Goal: Task Accomplishment & Management: Use online tool/utility

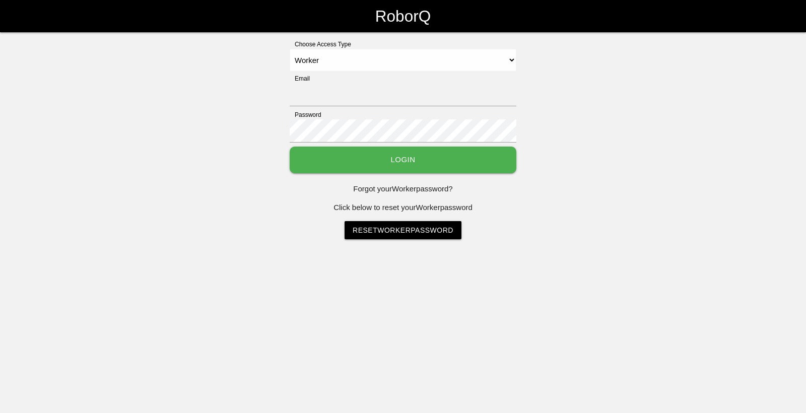
select select "Worker"
click at [433, 91] on input "Email" at bounding box center [403, 94] width 227 height 23
type input "[EMAIL_ADDRESS][DOMAIN_NAME]"
click at [391, 152] on button "Login" at bounding box center [403, 160] width 227 height 27
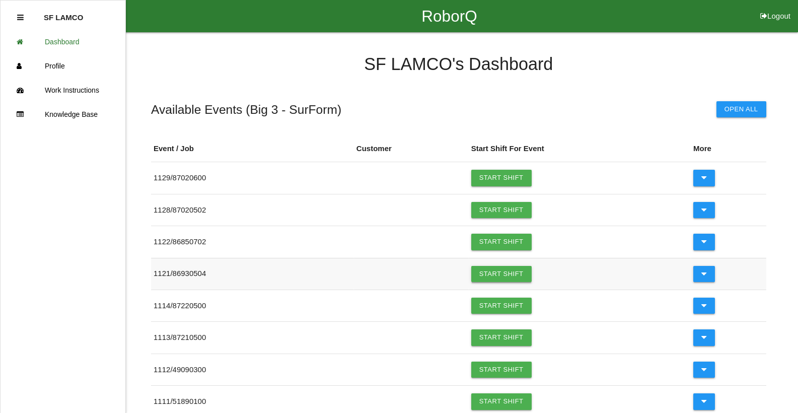
click at [497, 278] on link "Start Shift" at bounding box center [501, 274] width 60 height 16
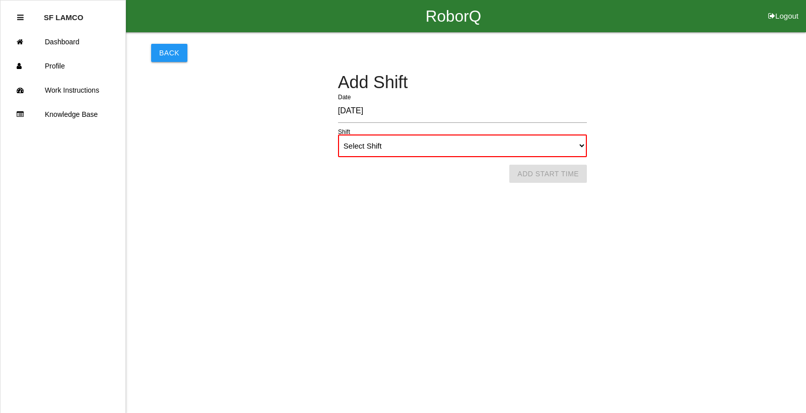
click at [513, 133] on div "Add Shift [DATE] Date Select Shift 1st Shift 2nd Shift 3rd Shift 4th Shift Shif…" at bounding box center [462, 115] width 622 height 84
click at [508, 139] on select "Select Shift 1st Shift 2nd Shift 3rd Shift 4th Shift" at bounding box center [462, 145] width 249 height 23
select select "1"
click at [338, 134] on select "Select Shift 1st Shift 2nd Shift 3rd Shift 4th Shift" at bounding box center [462, 145] width 249 height 23
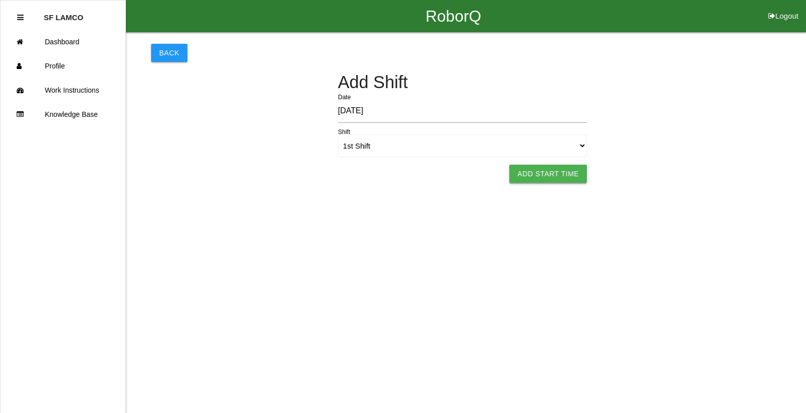
click at [537, 179] on button "Add Start Time" at bounding box center [548, 174] width 78 height 18
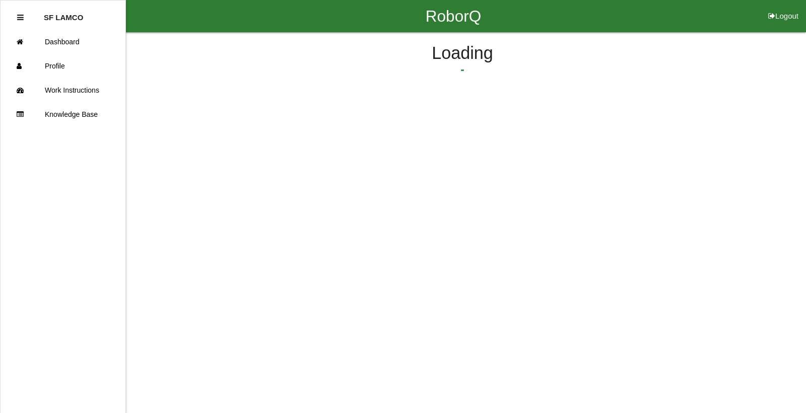
select select "6"
select select "15"
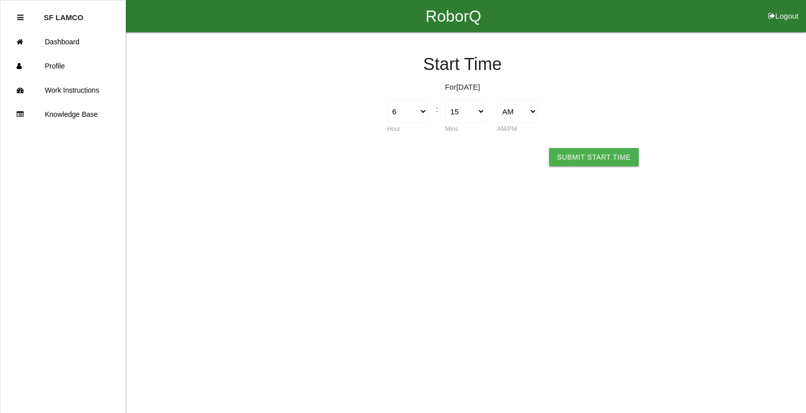
click at [574, 165] on button "Submit Start Time" at bounding box center [594, 157] width 90 height 18
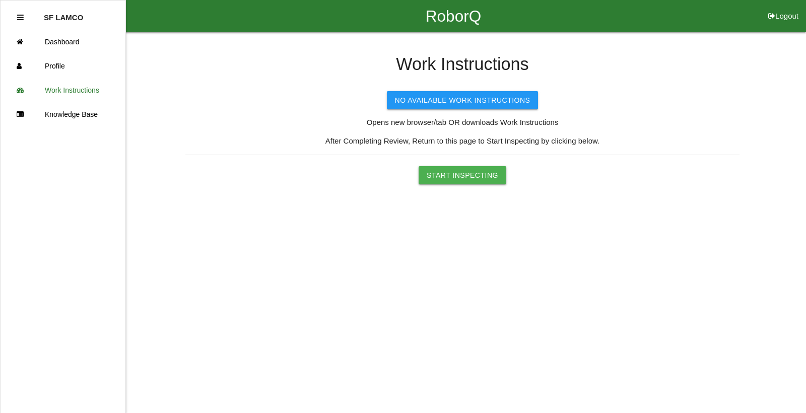
click at [471, 176] on button "Start Inspecting" at bounding box center [462, 175] width 88 height 18
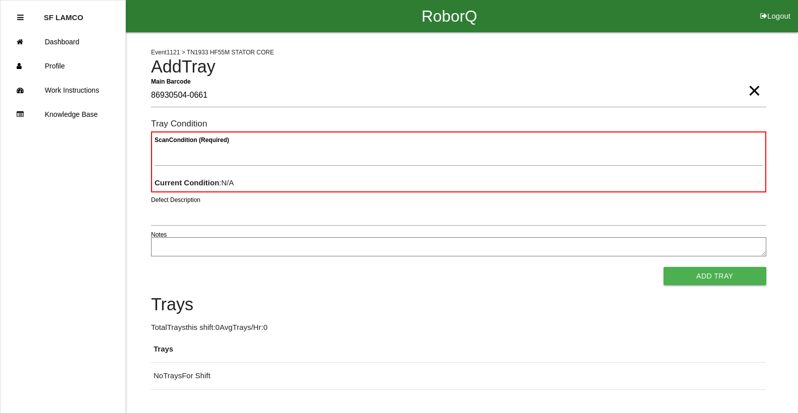
type Barcode "86930504-0661"
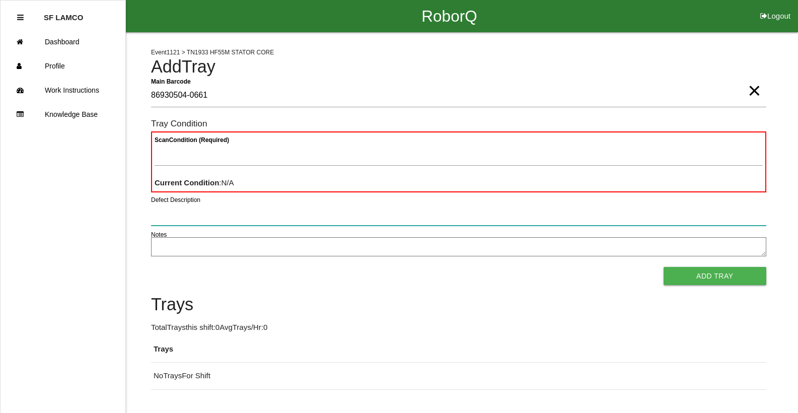
click at [435, 222] on input "Defect Description" at bounding box center [458, 213] width 615 height 23
type input "good"
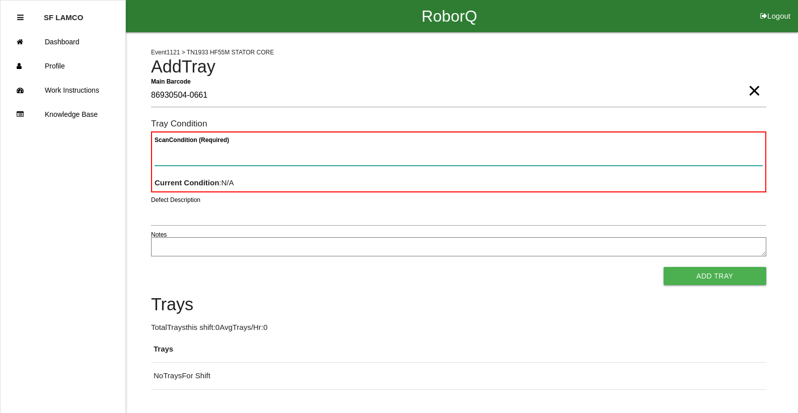
click at [441, 162] on Condition "Scan Condition (Required)" at bounding box center [459, 153] width 608 height 23
paste Condition "text"
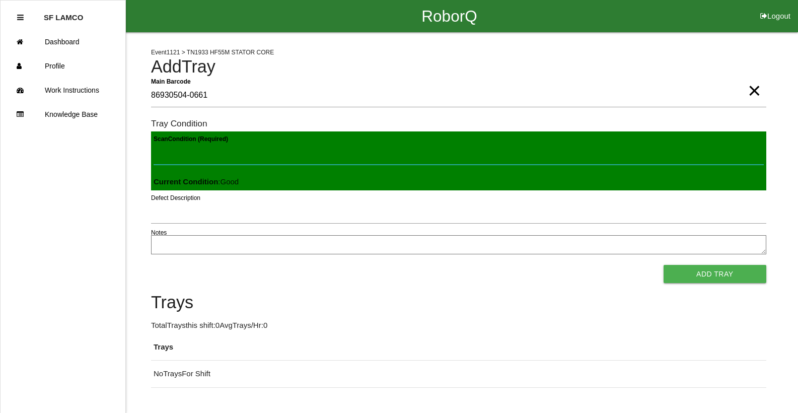
click at [664, 265] on button "Add Tray" at bounding box center [715, 274] width 103 height 18
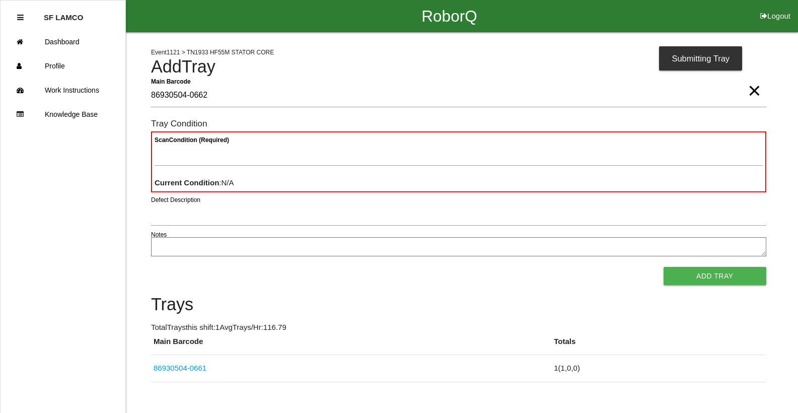
type Barcode "86930504-0662"
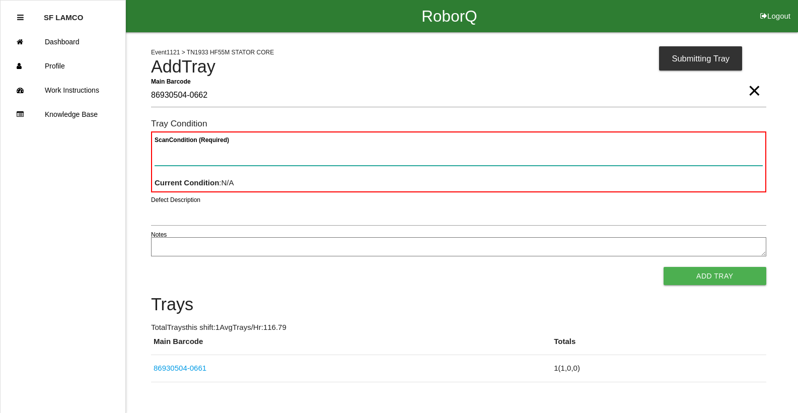
paste Condition "text"
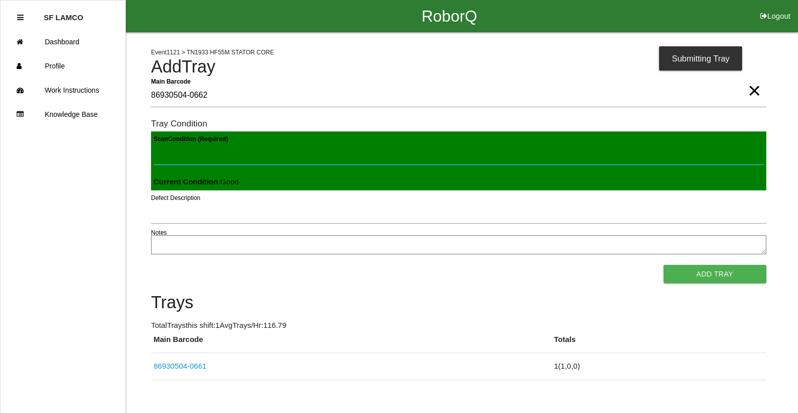
click at [664, 265] on button "Add Tray" at bounding box center [715, 274] width 103 height 18
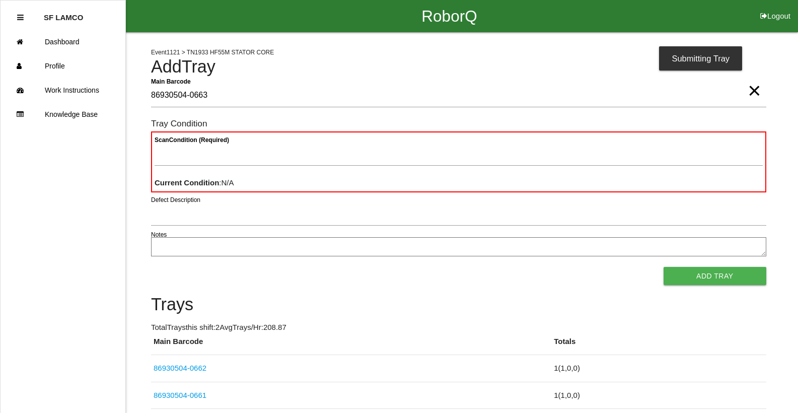
type Barcode "86930504-0663"
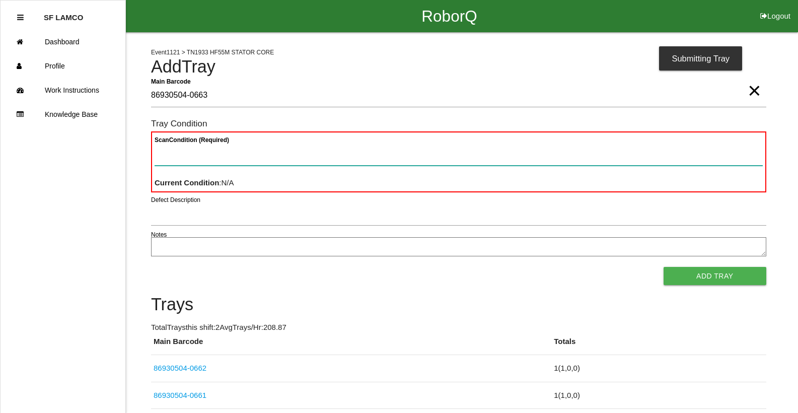
paste Condition "text"
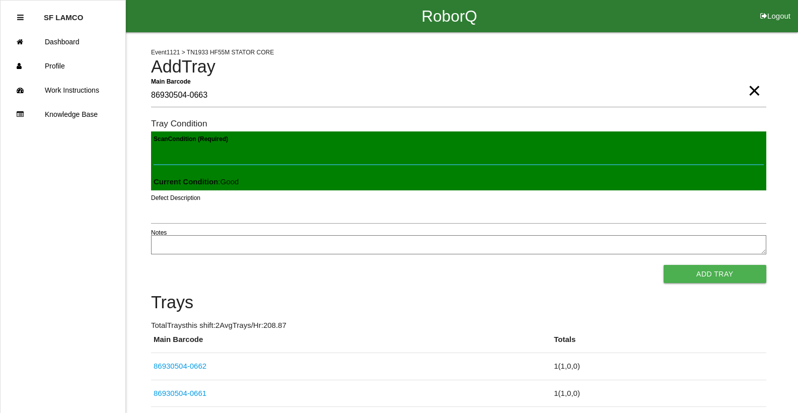
click at [664, 265] on button "Add Tray" at bounding box center [715, 274] width 103 height 18
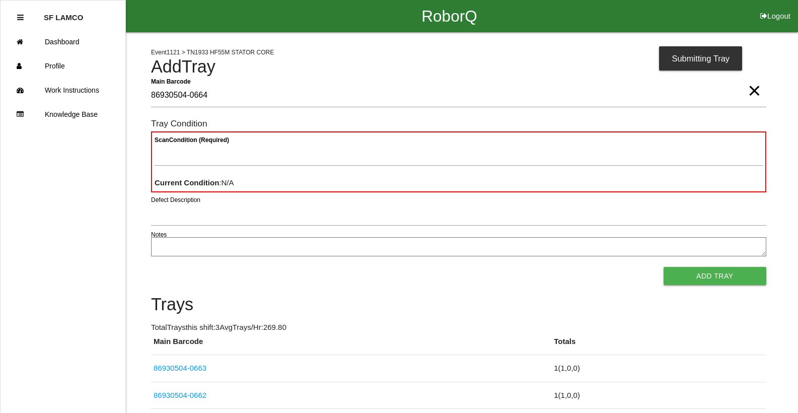
type Barcode "86930504-0664"
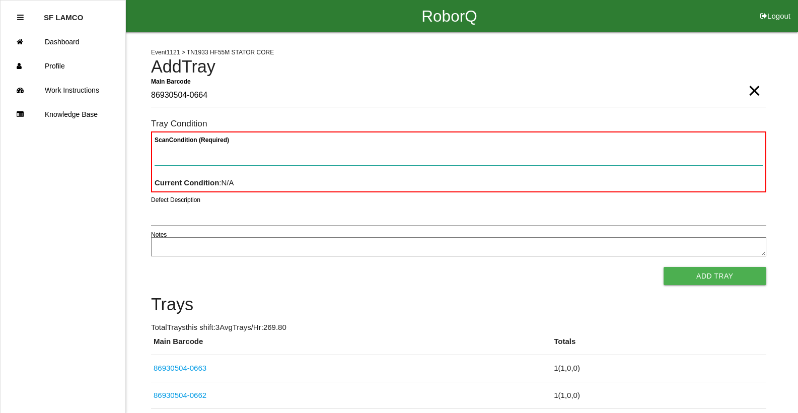
paste Condition "text"
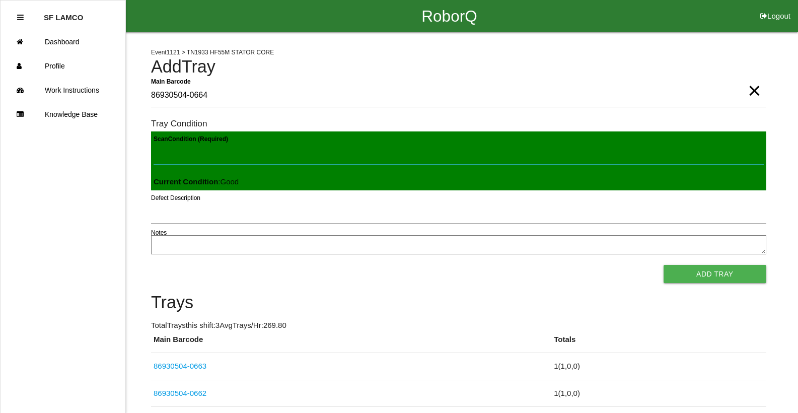
click at [664, 265] on button "Add Tray" at bounding box center [715, 274] width 103 height 18
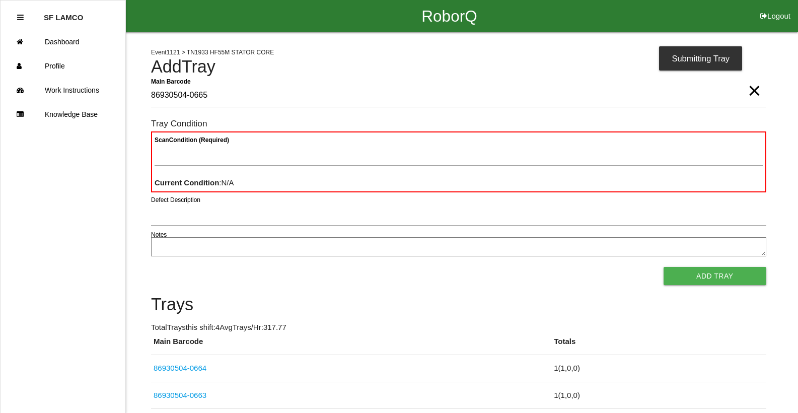
type Barcode "86930504-0665"
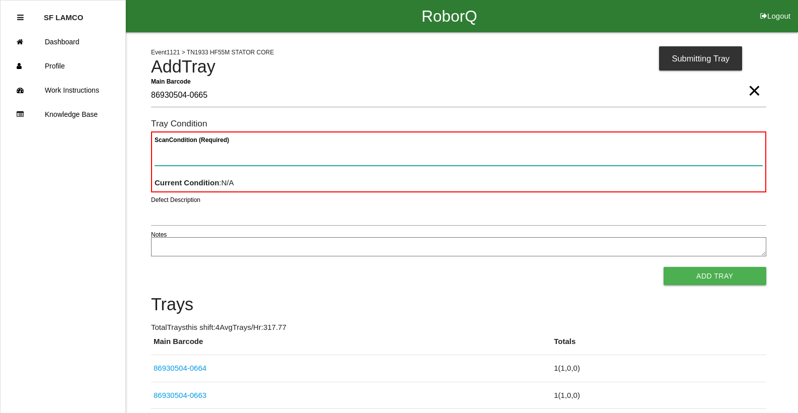
paste Condition "text"
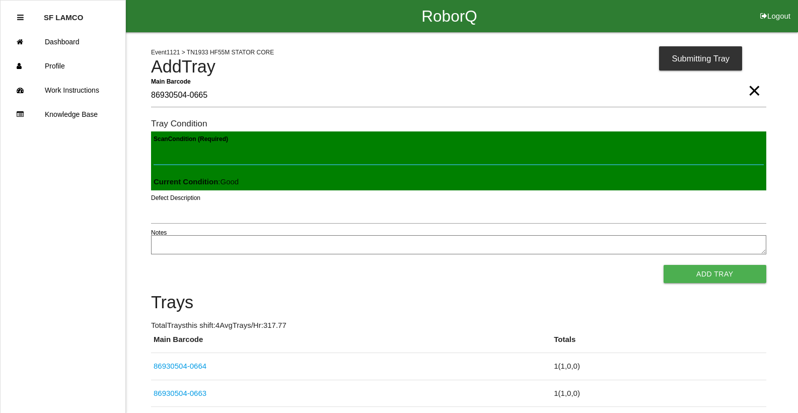
click at [664, 265] on button "Add Tray" at bounding box center [715, 274] width 103 height 18
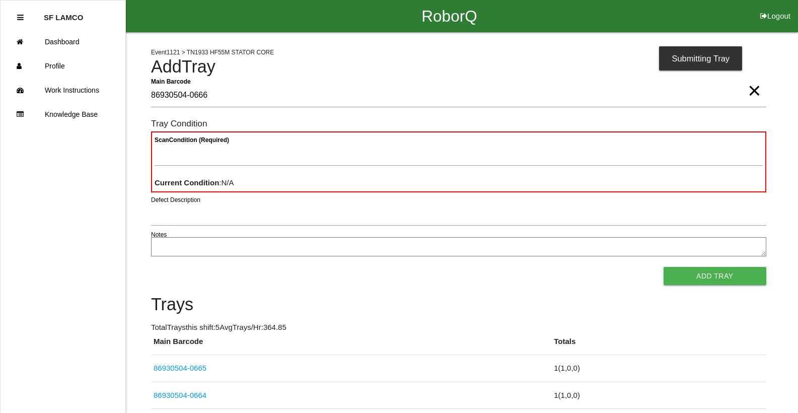
type Barcode "86930504-0666"
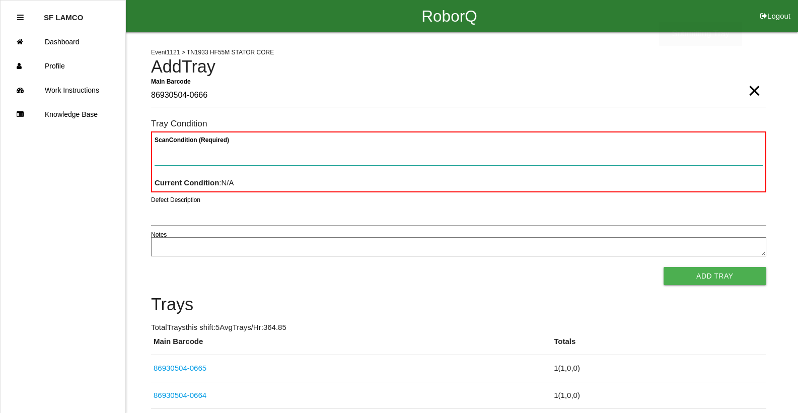
paste Condition "text"
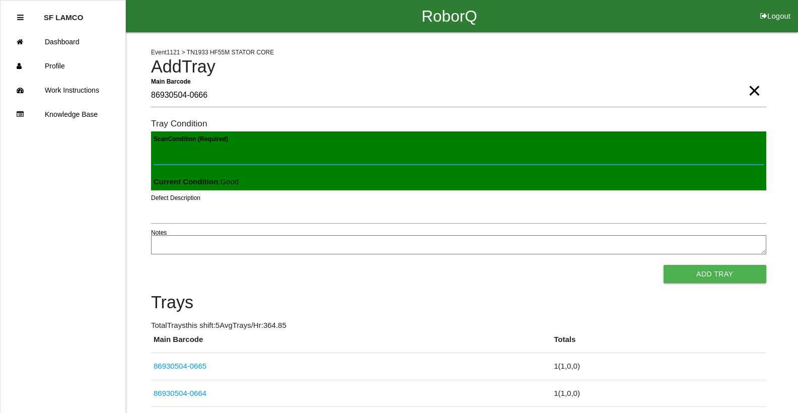
click at [664, 265] on button "Add Tray" at bounding box center [715, 274] width 103 height 18
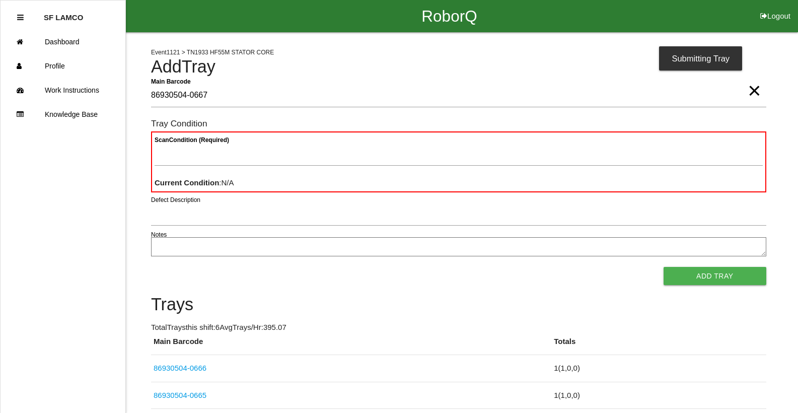
type Barcode "86930504-0667"
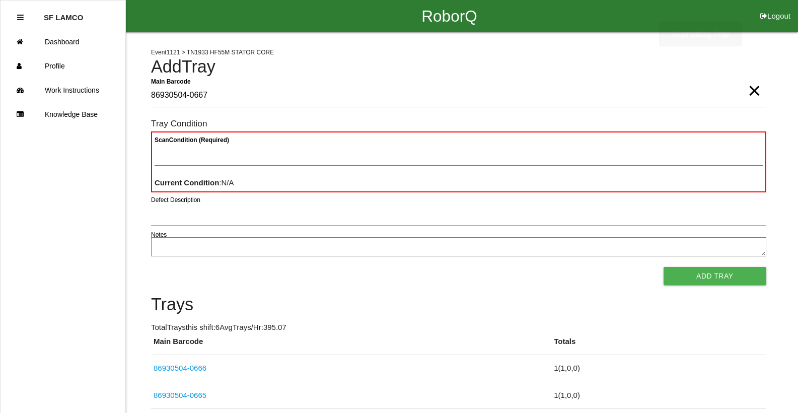
paste Condition "text"
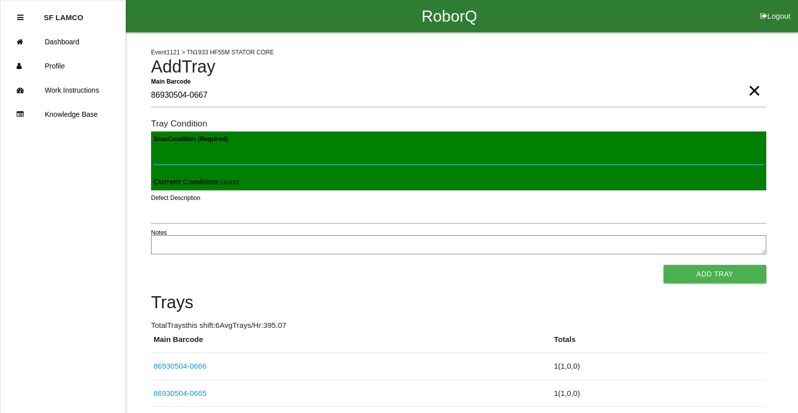
click at [664, 265] on button "Add Tray" at bounding box center [715, 274] width 103 height 18
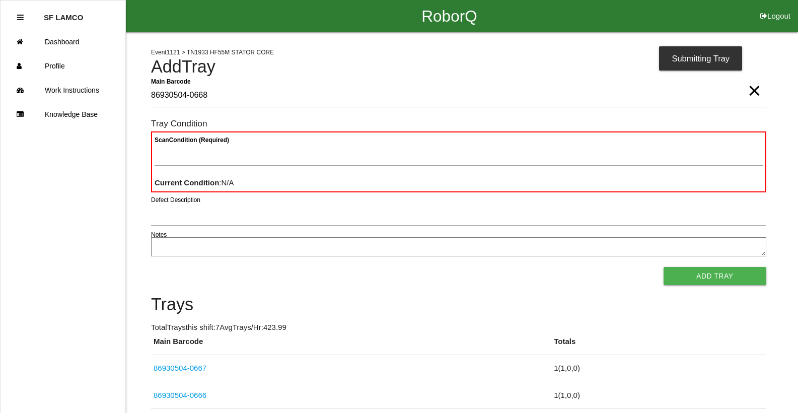
type Barcode "86930504-0668"
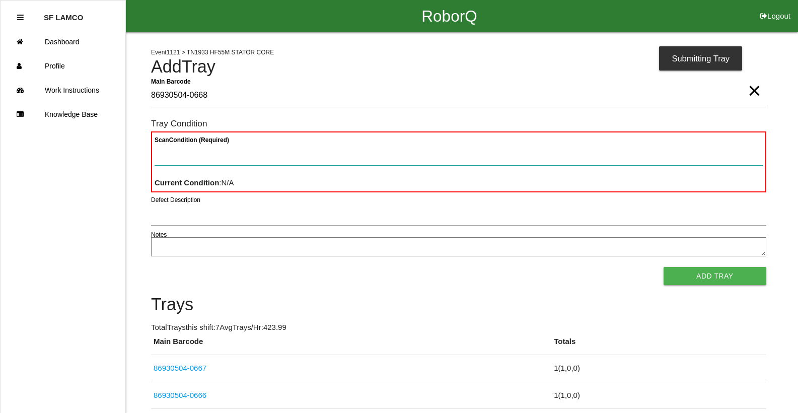
paste Condition "text"
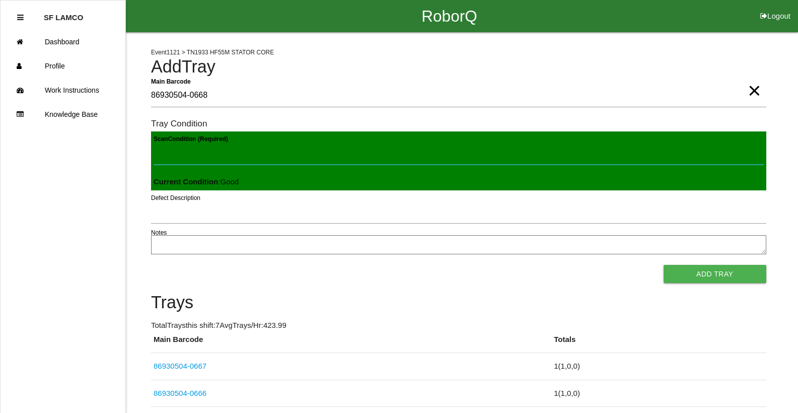
click at [664, 265] on button "Add Tray" at bounding box center [715, 274] width 103 height 18
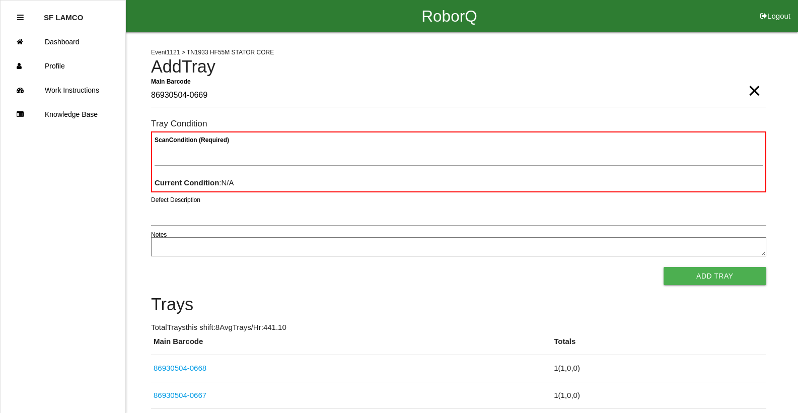
type Barcode "86930504-0669"
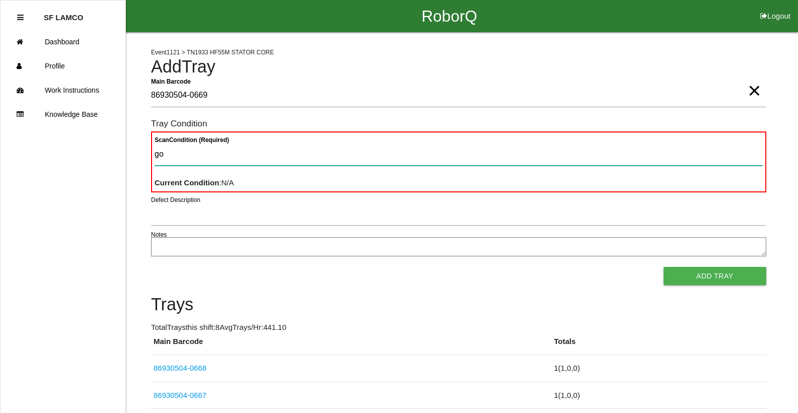
type Condition "goo"
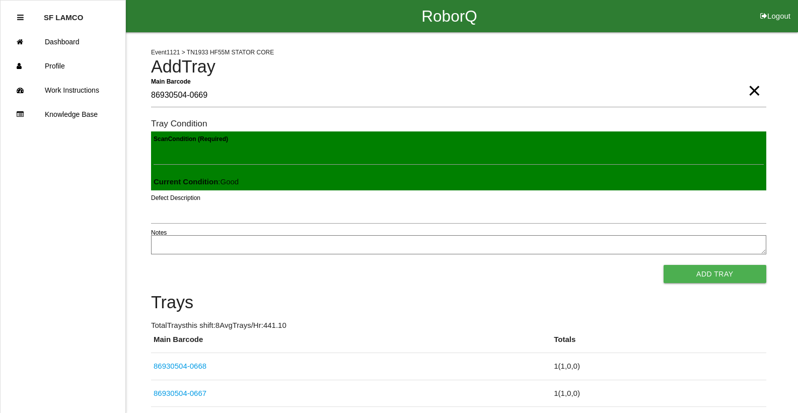
click button "Add Tray" at bounding box center [715, 274] width 103 height 18
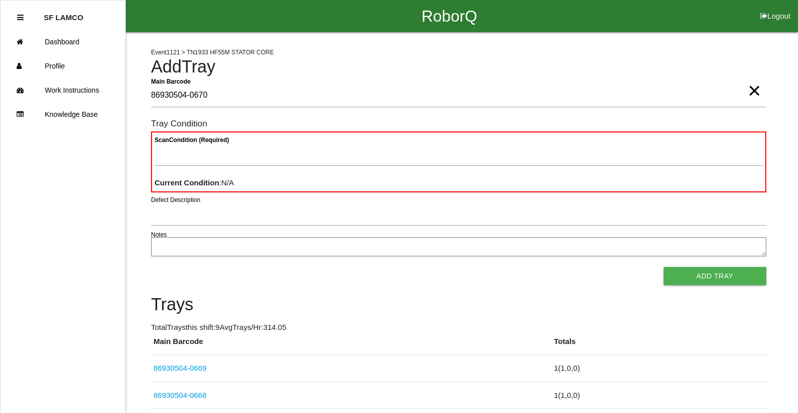
type Barcode "86930504-0670"
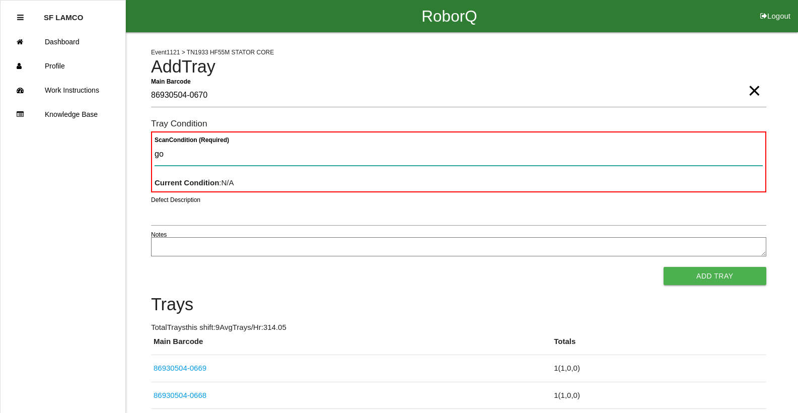
type Condition "goo"
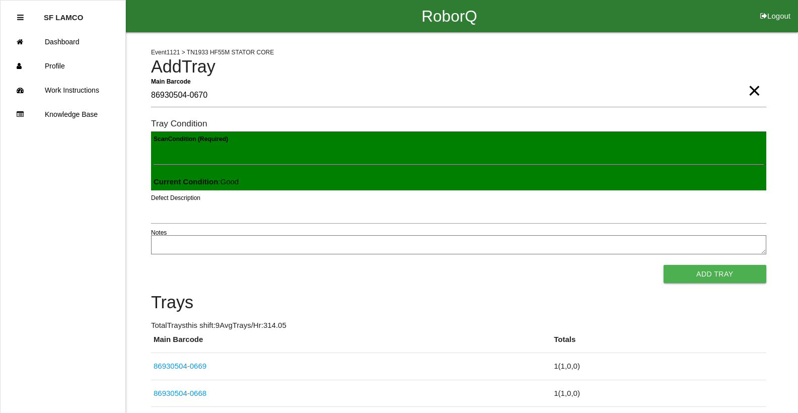
click button "Add Tray" at bounding box center [715, 274] width 103 height 18
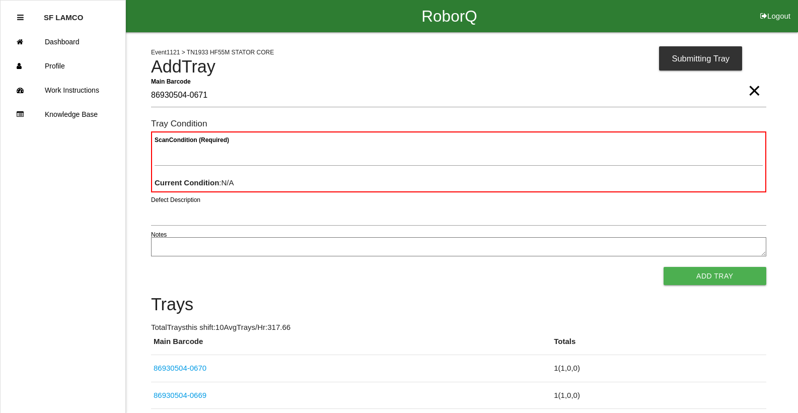
type Barcode "86930504-0671"
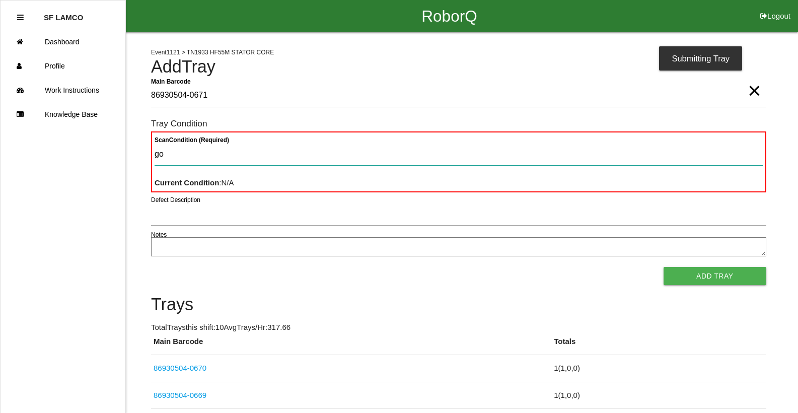
type Condition "goo"
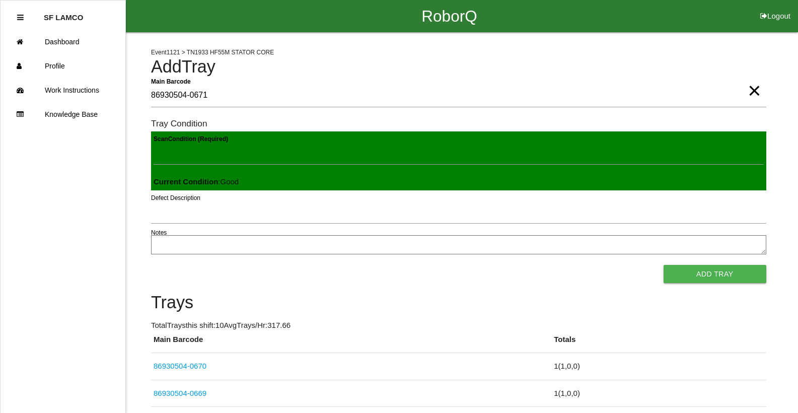
click button "Add Tray" at bounding box center [715, 274] width 103 height 18
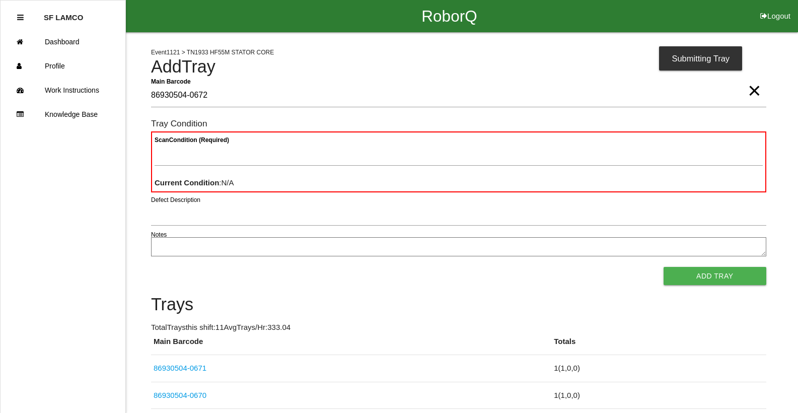
type Barcode "86930504-0672"
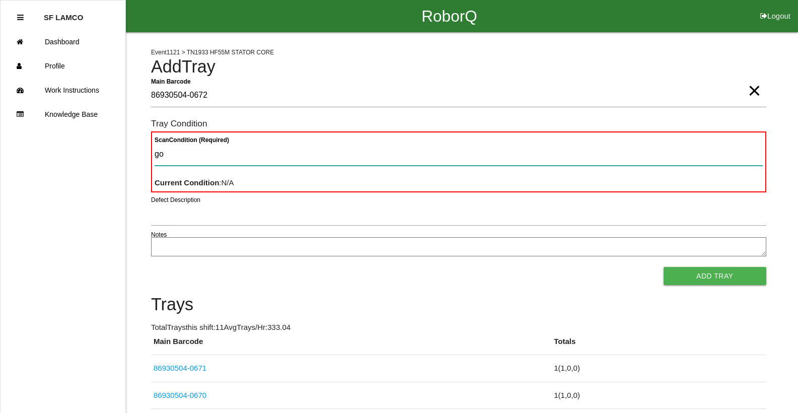
type Condition "goo"
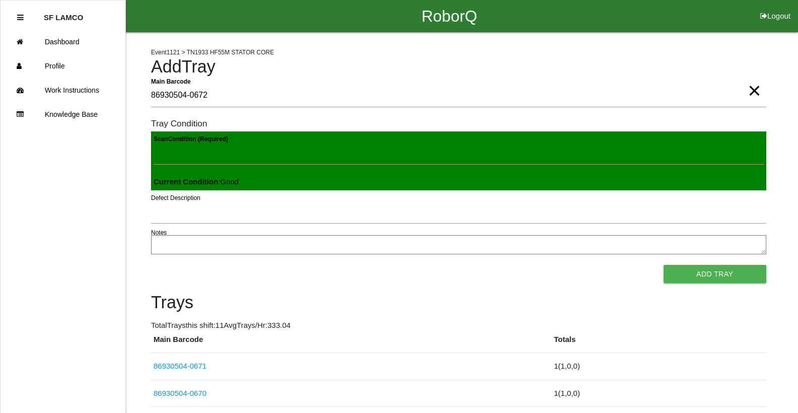
click button "Add Tray" at bounding box center [715, 274] width 103 height 18
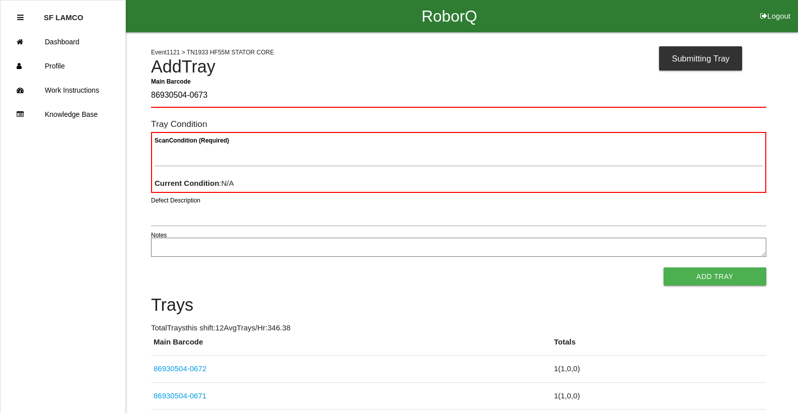
type Barcode "86930504-0673"
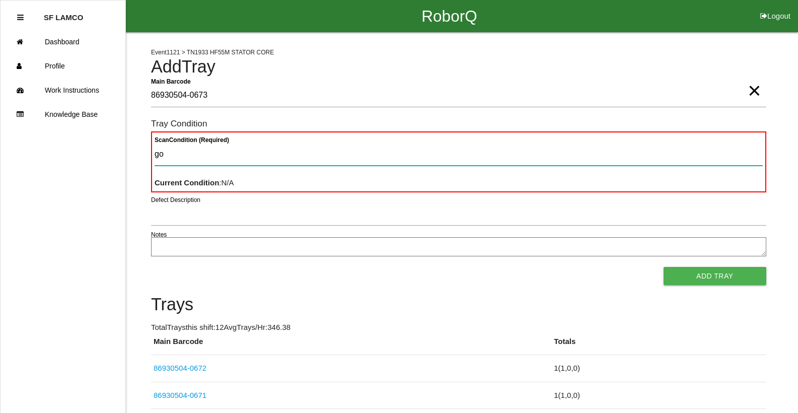
type Condition "goo"
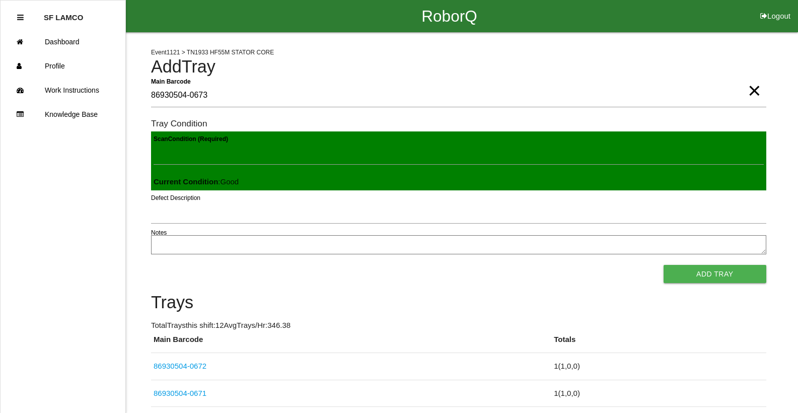
click at [664, 265] on button "Add Tray" at bounding box center [715, 274] width 103 height 18
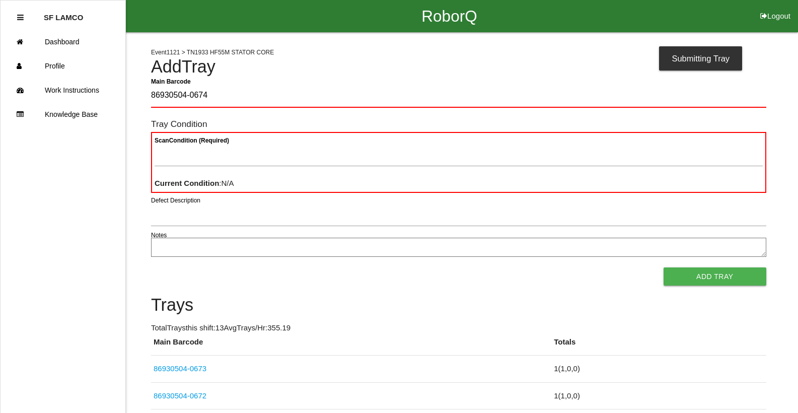
type Barcode "86930504-0674"
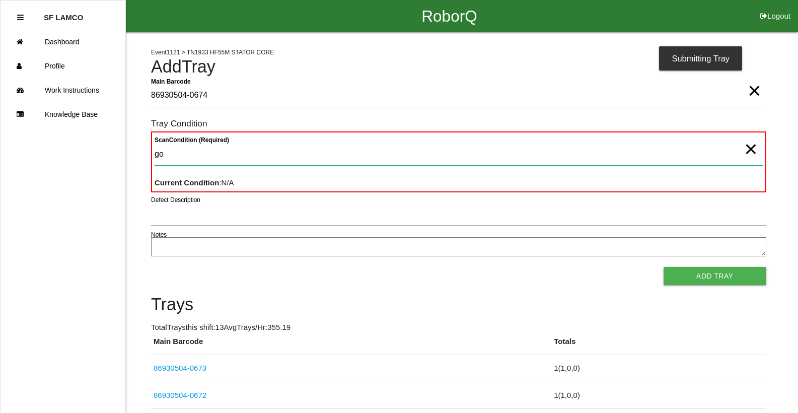
type Condition "goo"
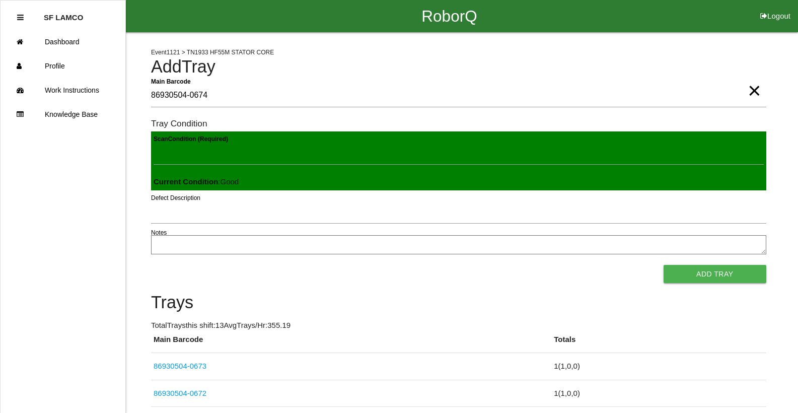
click at [664, 265] on button "Add Tray" at bounding box center [715, 274] width 103 height 18
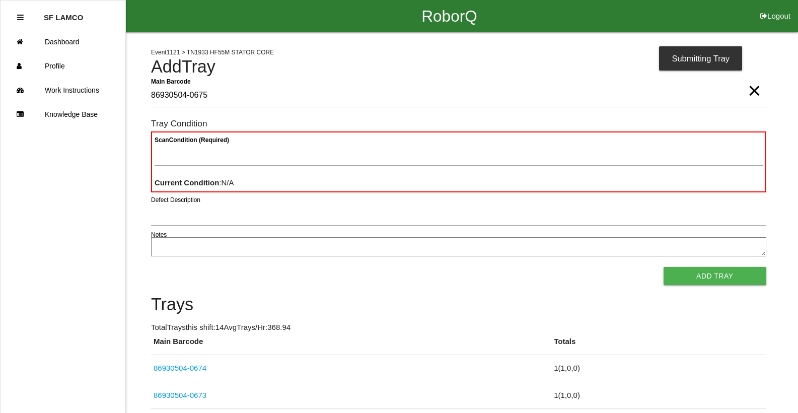
type Barcode "86930504-0675"
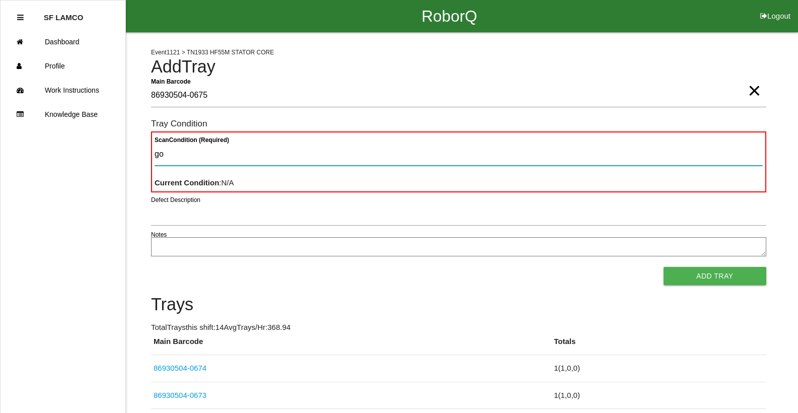
type Condition "goo"
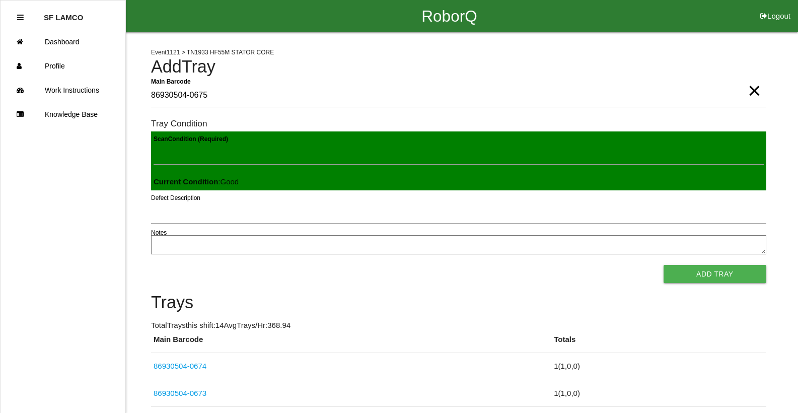
click at [664, 265] on button "Add Tray" at bounding box center [715, 274] width 103 height 18
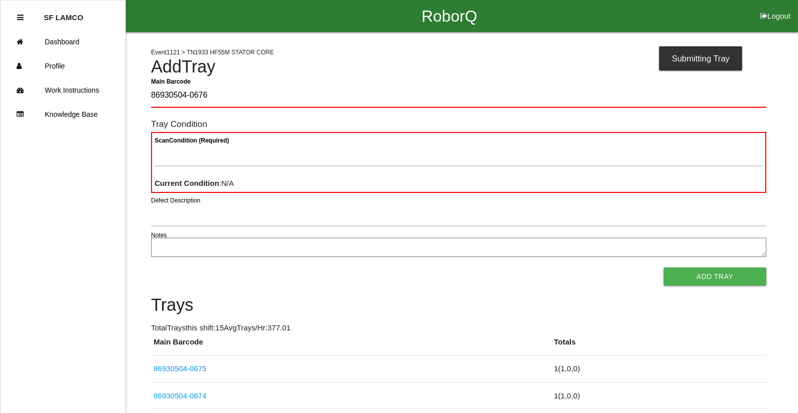
type Barcode "86930504-0676"
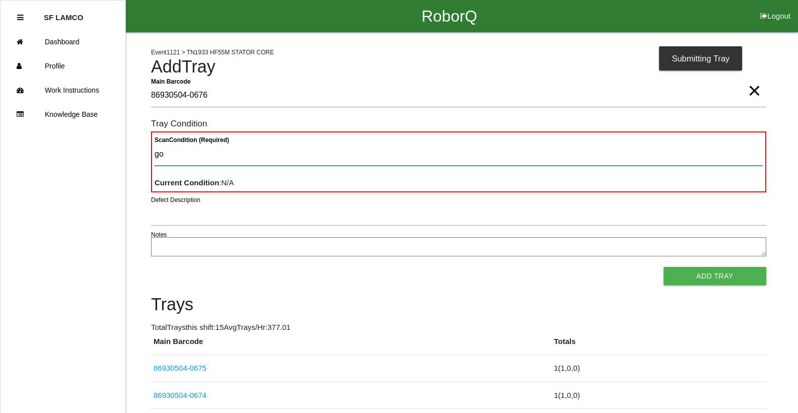
type Condition "goo"
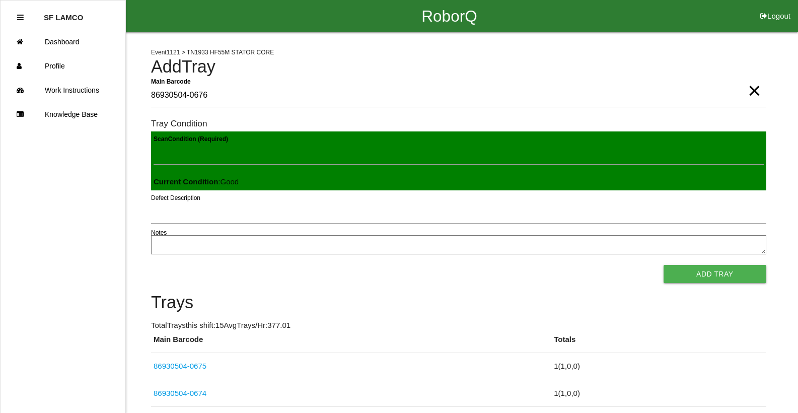
click at [664, 265] on button "Add Tray" at bounding box center [715, 274] width 103 height 18
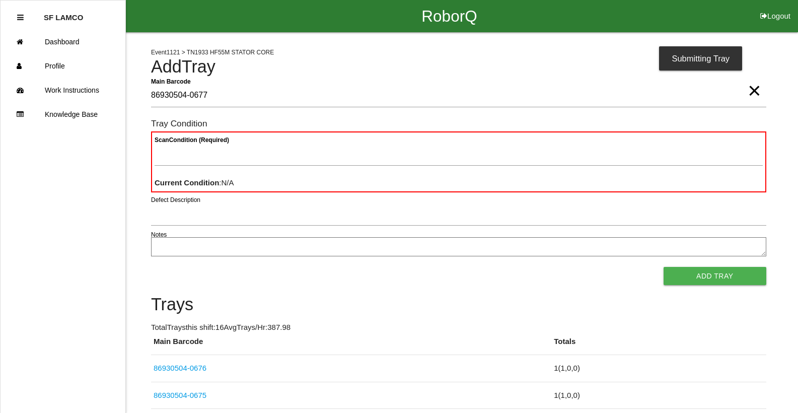
type Barcode "86930504-0677"
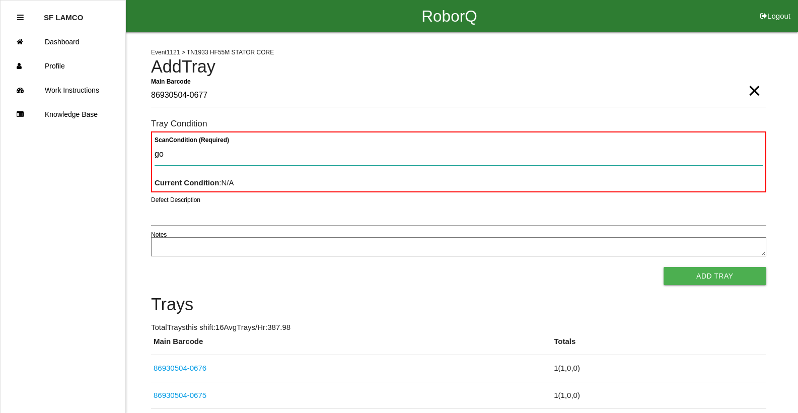
type Condition "goo"
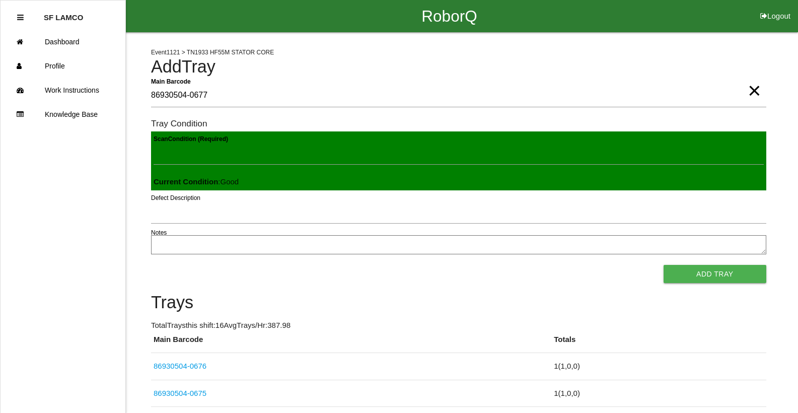
click at [664, 265] on button "Add Tray" at bounding box center [715, 274] width 103 height 18
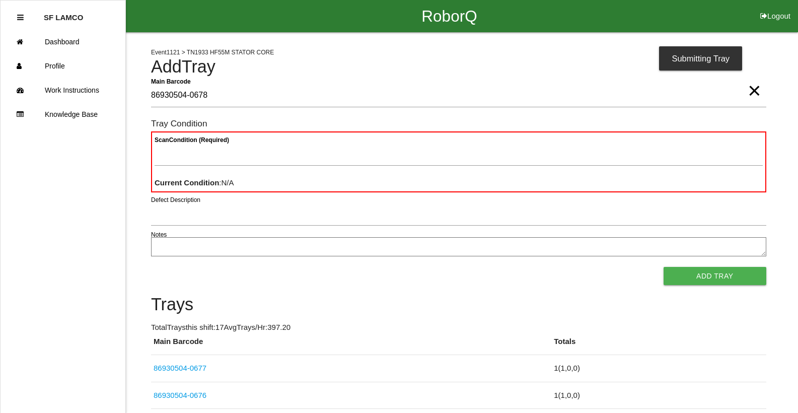
type Barcode "86930504-0678"
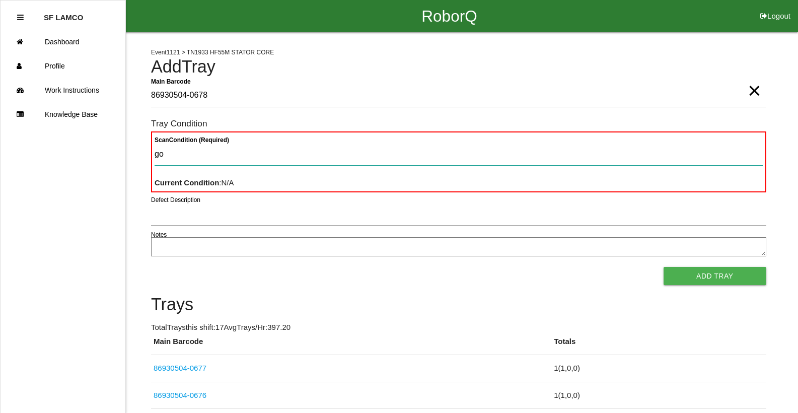
type Condition "goo"
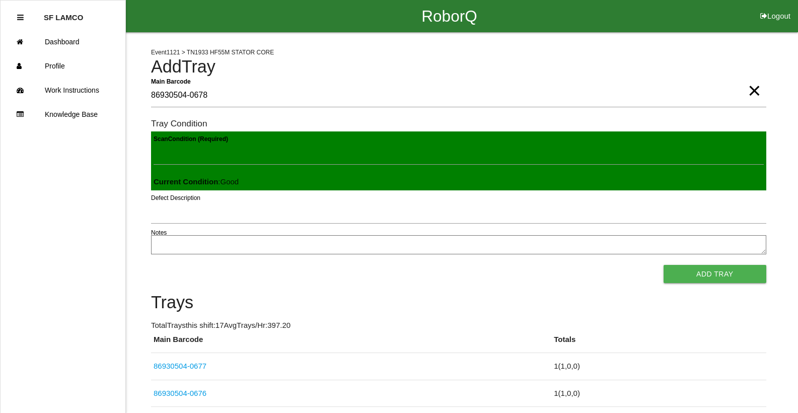
click at [664, 265] on button "Add Tray" at bounding box center [715, 274] width 103 height 18
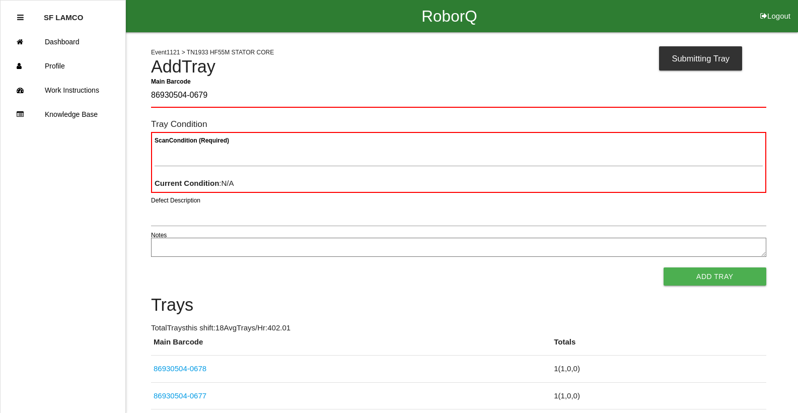
type Barcode "86930504-0679"
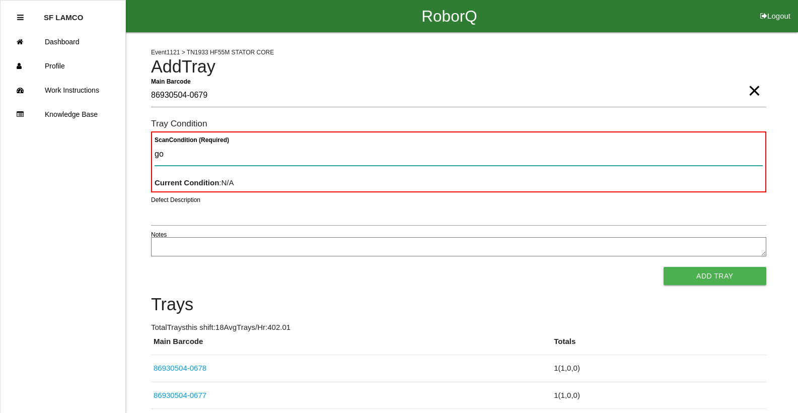
type Condition "goo"
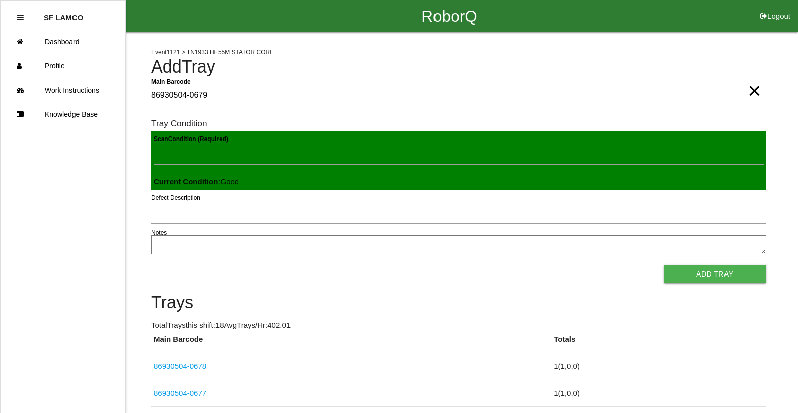
click at [664, 265] on button "Add Tray" at bounding box center [715, 274] width 103 height 18
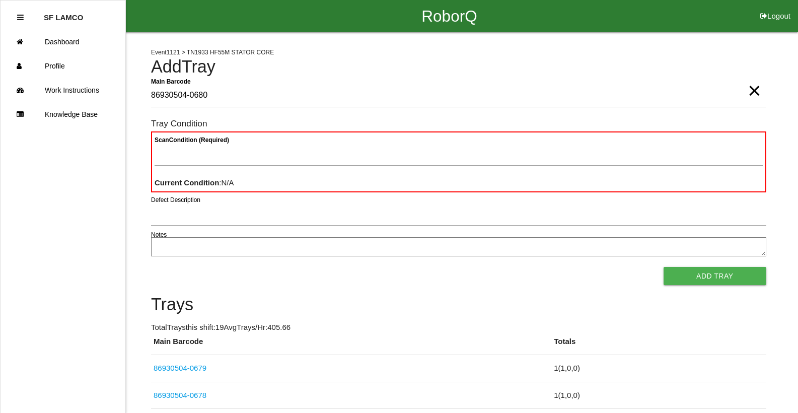
type Barcode "86930504-0680"
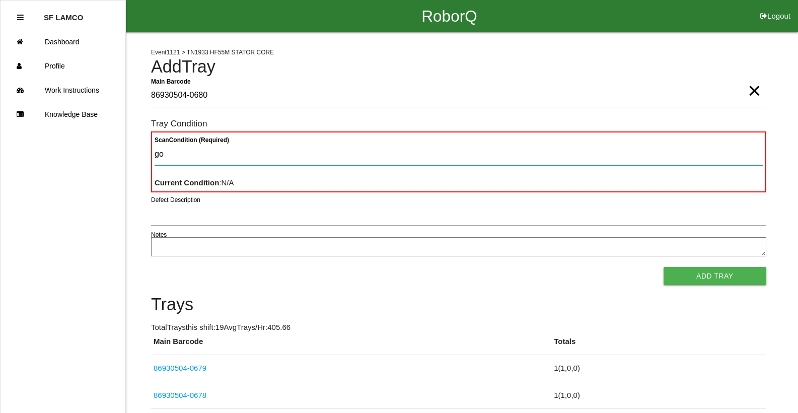
type Condition "goo"
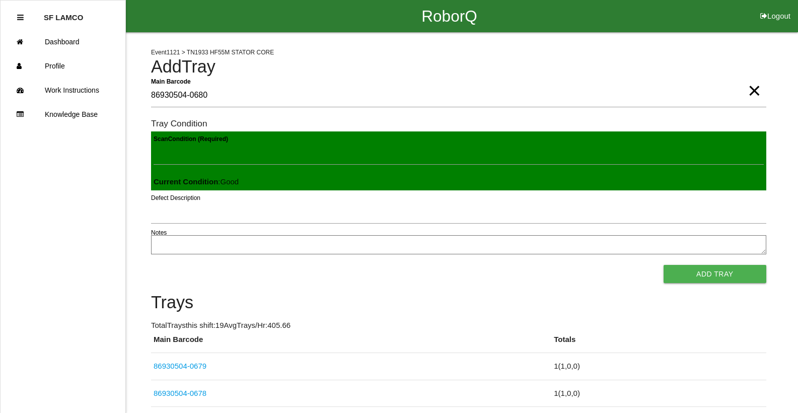
click at [664, 265] on button "Add Tray" at bounding box center [715, 274] width 103 height 18
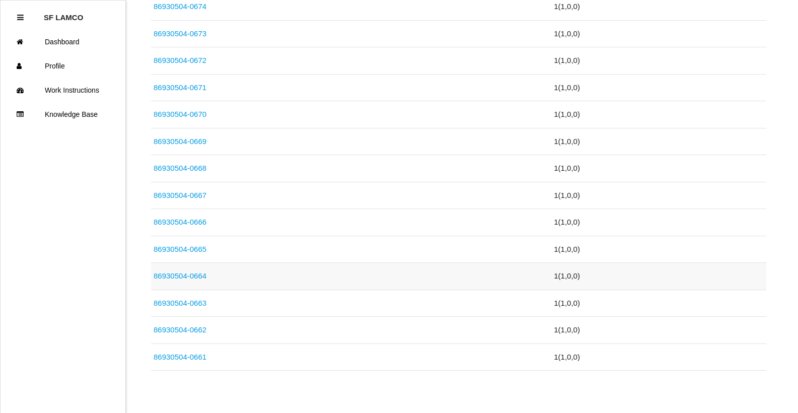
scroll to position [531, 0]
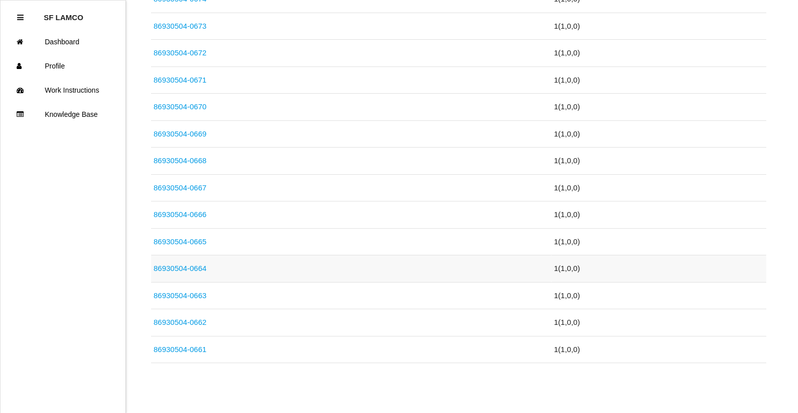
click at [189, 268] on link "86930504-0664" at bounding box center [180, 268] width 53 height 9
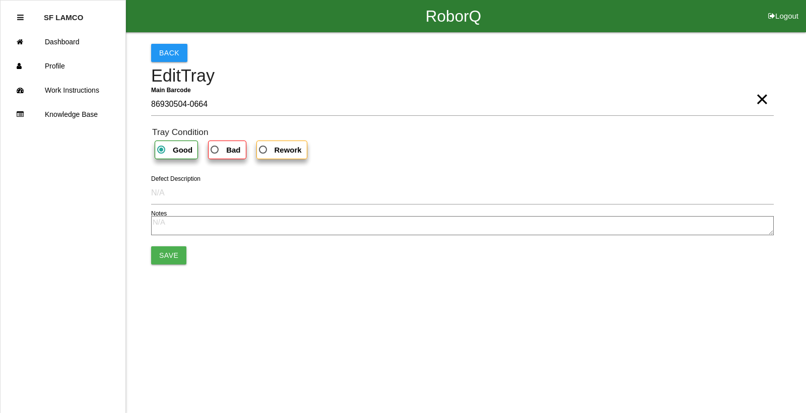
click at [230, 152] on b "Bad" at bounding box center [233, 150] width 14 height 9
click at [215, 150] on input "Bad" at bounding box center [211, 146] width 7 height 7
radio input "true"
click at [173, 255] on button "Save" at bounding box center [168, 255] width 35 height 18
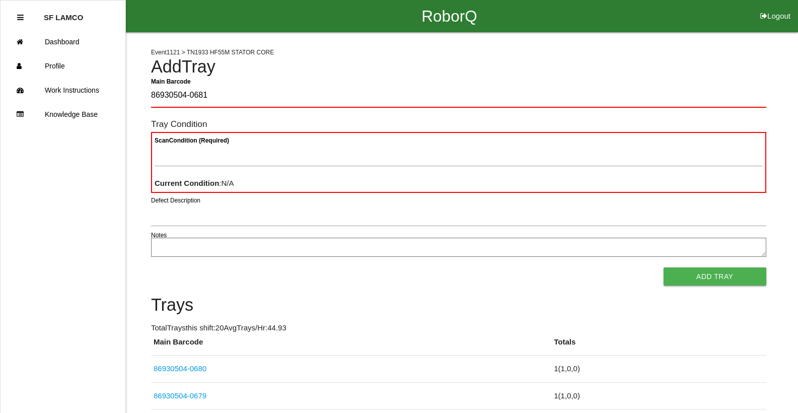
type Barcode "86930504-0681"
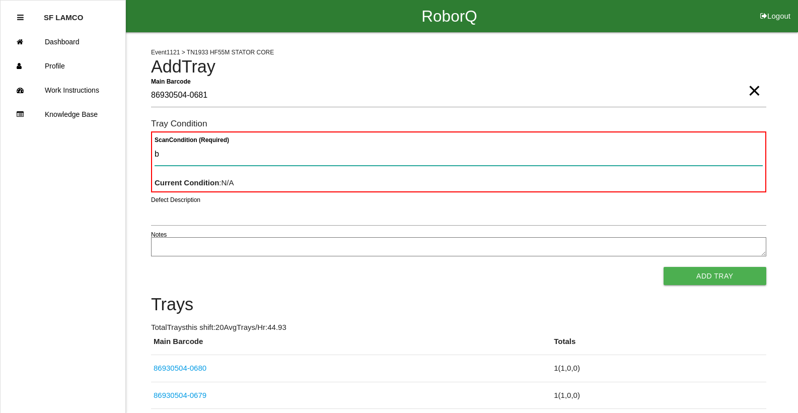
type Condition "ba"
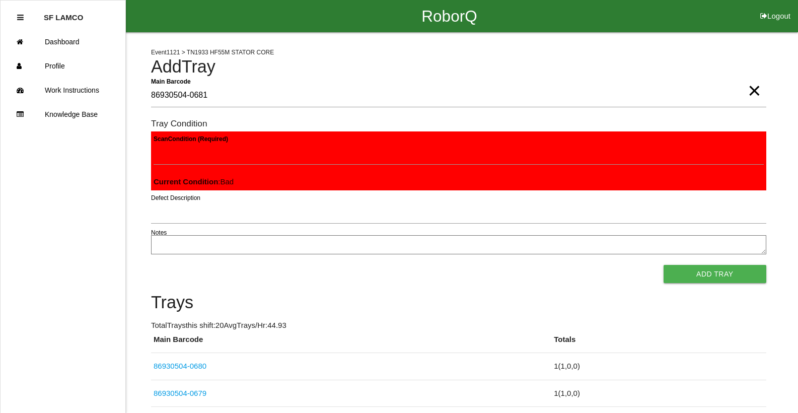
click at [664, 265] on button "Add Tray" at bounding box center [715, 274] width 103 height 18
